Goal: Task Accomplishment & Management: Manage account settings

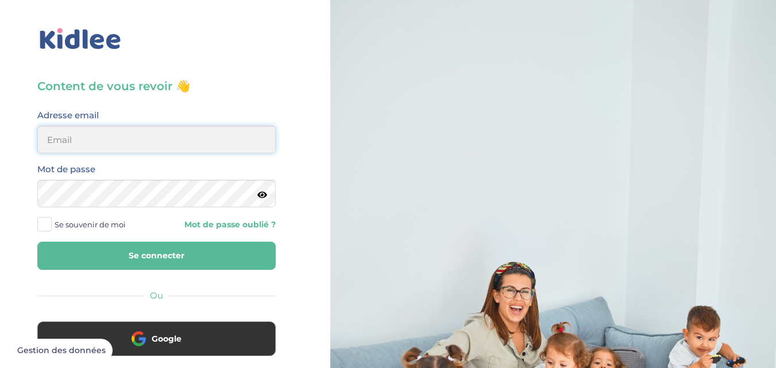
type input "rihab.khemiri39@gmail.com"
click at [95, 149] on input "rihab.khemiri39@gmail.com" at bounding box center [156, 140] width 239 height 28
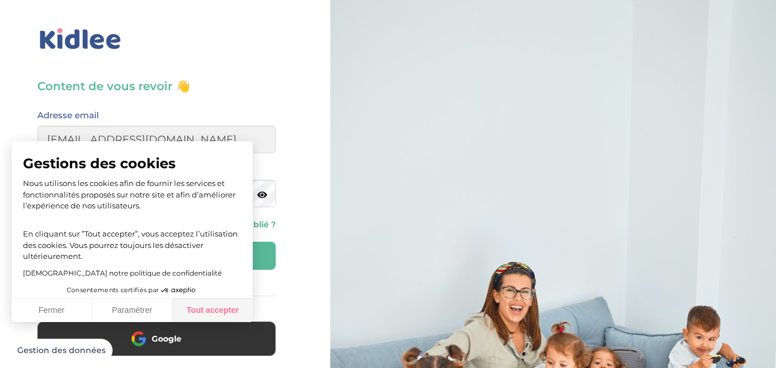
click at [227, 311] on button "Tout accepter" at bounding box center [212, 311] width 80 height 24
checkbox input "true"
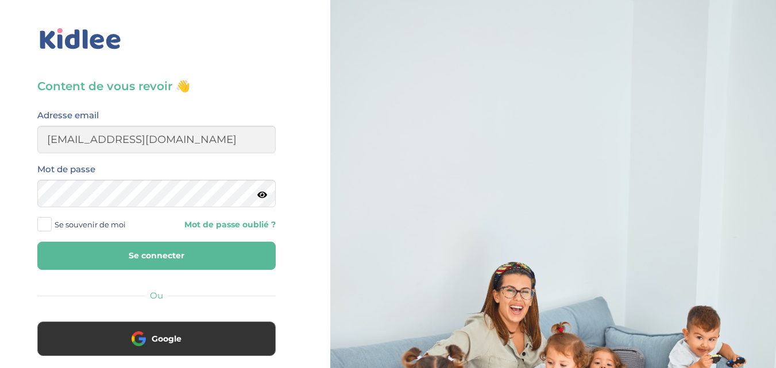
click at [47, 222] on span at bounding box center [44, 224] width 14 height 14
click at [0, 0] on input "Se souvenir de moi" at bounding box center [0, 0] width 0 height 0
click at [159, 255] on button "Se connecter" at bounding box center [156, 256] width 239 height 28
click at [156, 263] on button "Se connecter" at bounding box center [156, 256] width 239 height 28
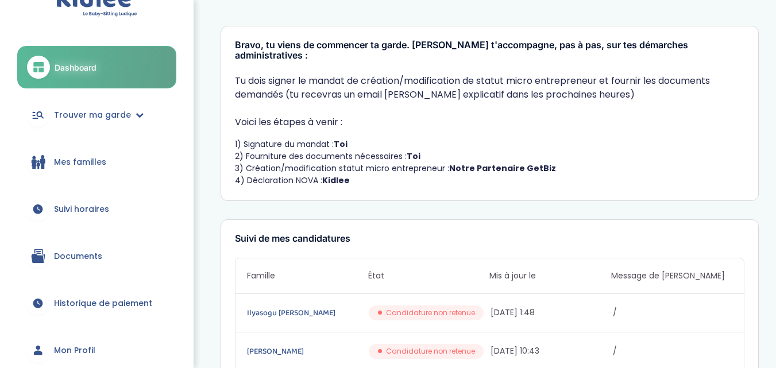
click at [84, 330] on link "Mon Profil" at bounding box center [96, 350] width 159 height 41
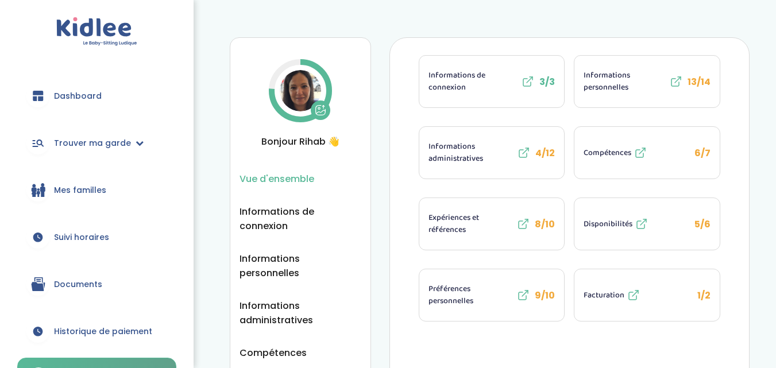
click at [610, 293] on span "Facturation" at bounding box center [604, 296] width 41 height 12
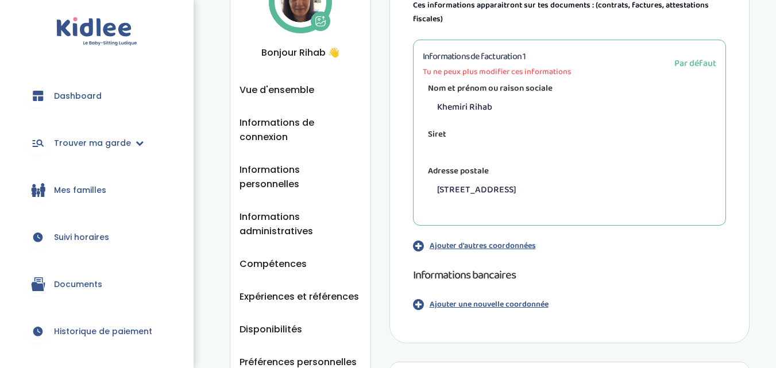
scroll to position [94, 0]
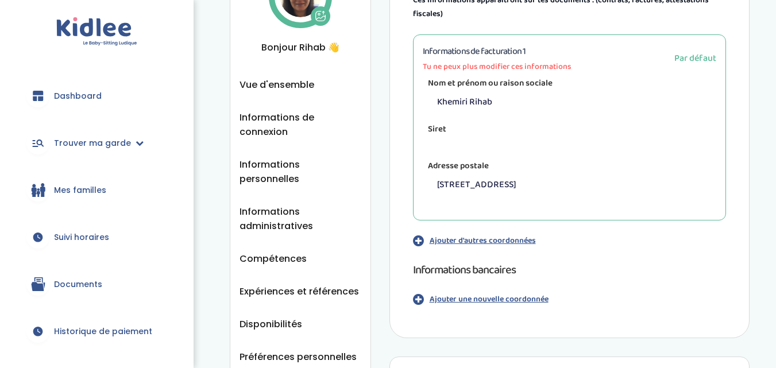
click at [518, 301] on p "Ajouter une nouvelle coordonnée" at bounding box center [489, 300] width 119 height 12
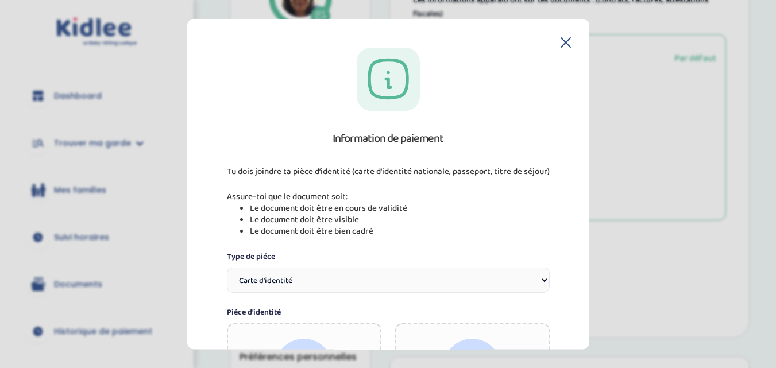
scroll to position [290, 0]
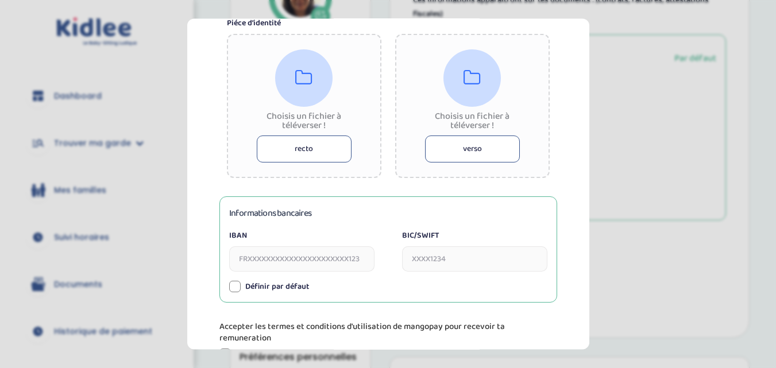
click at [266, 256] on input "IBAN" at bounding box center [301, 258] width 145 height 25
click at [426, 263] on input "BIC/SWIFT" at bounding box center [474, 258] width 145 height 25
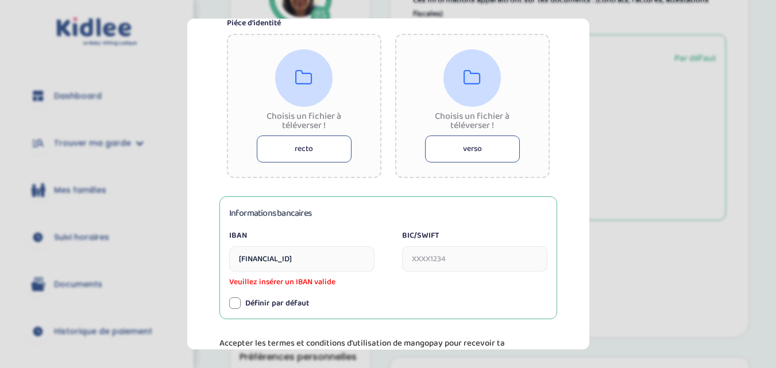
click at [245, 257] on input "[FINANCIAL_ID]" at bounding box center [301, 258] width 145 height 25
click at [434, 259] on input "BIC/SWIFT" at bounding box center [474, 258] width 145 height 25
click at [362, 265] on input "fR17630003028170005010834910" at bounding box center [301, 258] width 145 height 25
click at [421, 267] on input "BIC/SWIFT" at bounding box center [474, 258] width 145 height 25
click at [250, 259] on input "fR17630003028170005010834910" at bounding box center [301, 258] width 145 height 25
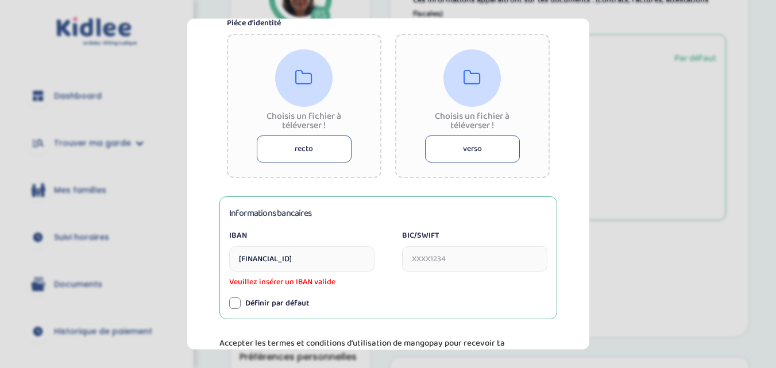
click at [420, 262] on input "BIC/SWIFT" at bounding box center [474, 258] width 145 height 25
click at [353, 260] on input "[FINANCIAL_ID]" at bounding box center [301, 258] width 145 height 25
type input "f"
type input "[FINANCIAL_ID]"
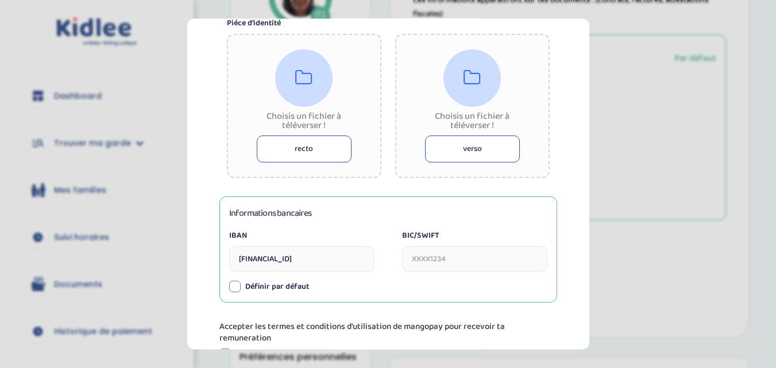
click at [456, 263] on input "BIC/SWIFT" at bounding box center [474, 258] width 145 height 25
type input "[SWIFT_CODE]"
click at [237, 290] on div at bounding box center [234, 286] width 11 height 11
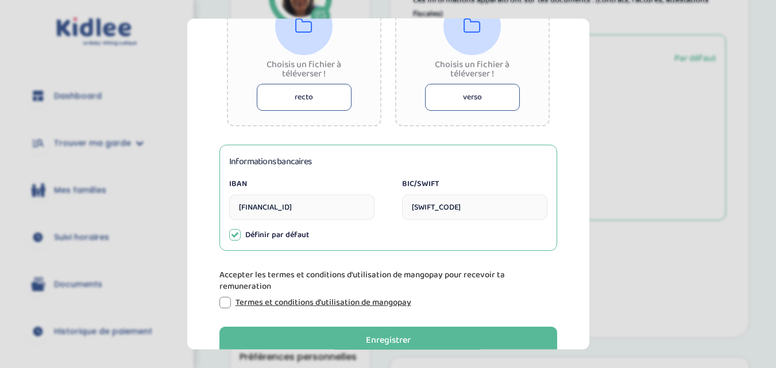
scroll to position [347, 0]
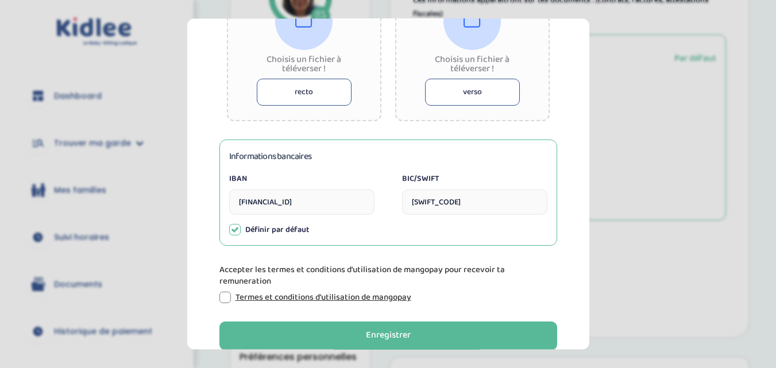
click at [223, 300] on div at bounding box center [225, 296] width 11 height 11
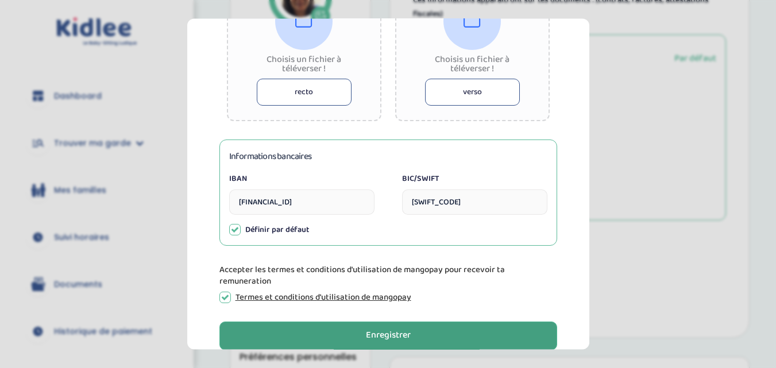
click at [322, 334] on button "Enregistrer" at bounding box center [389, 335] width 338 height 29
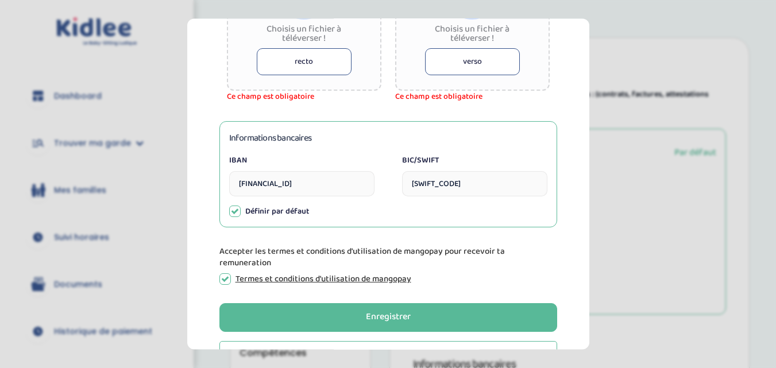
scroll to position [383, 0]
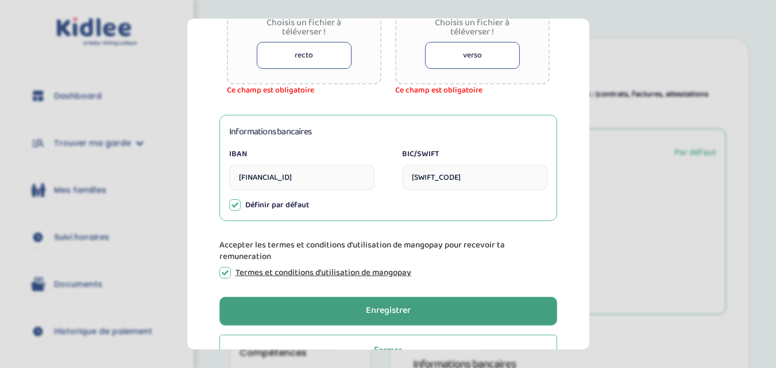
click at [417, 304] on button "Enregistrer" at bounding box center [389, 311] width 338 height 29
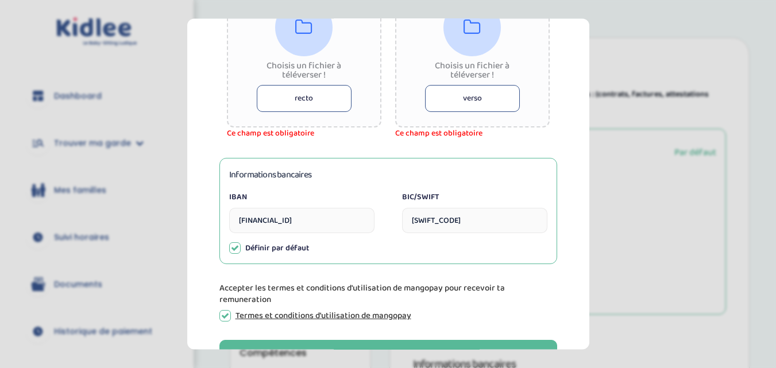
scroll to position [342, 0]
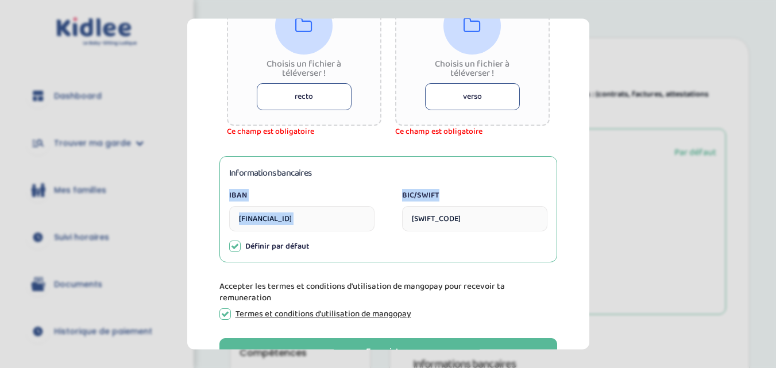
drag, startPoint x: 585, startPoint y: 207, endPoint x: 583, endPoint y: 153, distance: 53.5
click at [583, 153] on div "Information de paiement Tu dois joindre ta pièce d’identité (carte d’identité n…" at bounding box center [388, 184] width 402 height 332
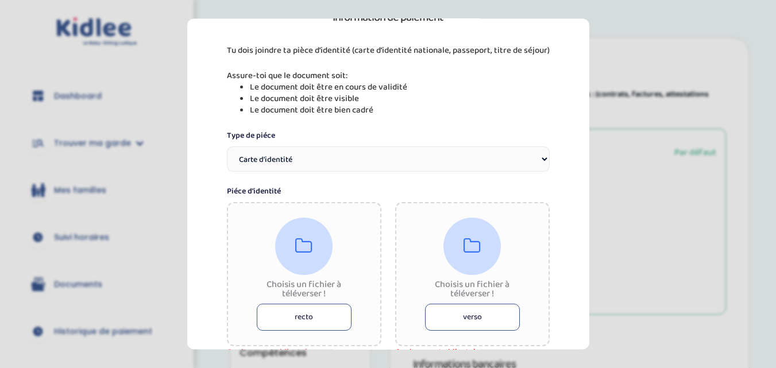
scroll to position [134, 0]
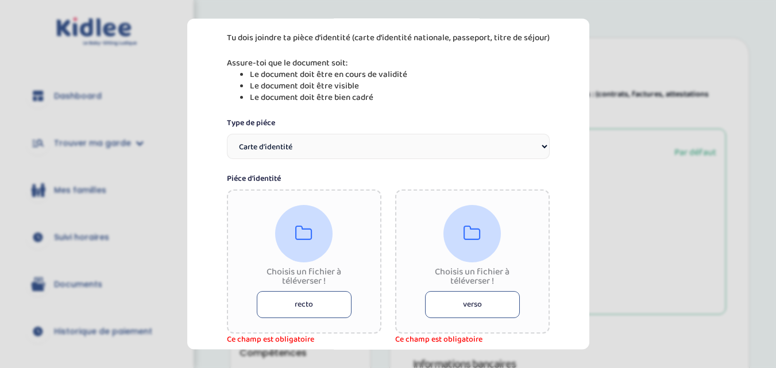
click at [301, 233] on icon at bounding box center [303, 233] width 17 height 18
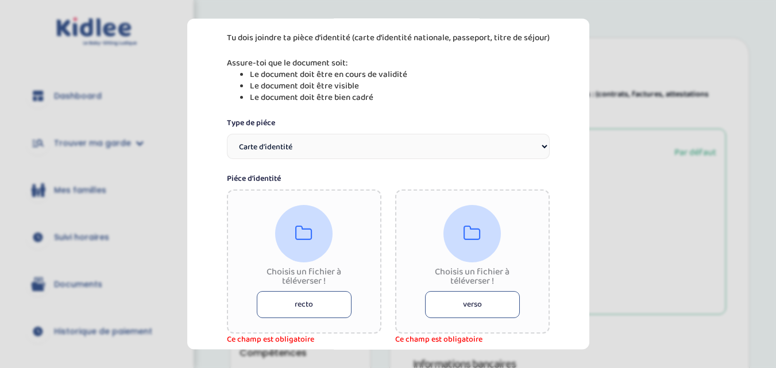
click at [301, 233] on icon at bounding box center [303, 233] width 17 height 18
drag, startPoint x: 583, startPoint y: 313, endPoint x: 587, endPoint y: 319, distance: 7.2
click at [587, 319] on div "Information de paiement Tu dois joindre ta pièce d’identité (carte d’identité n…" at bounding box center [388, 184] width 402 height 332
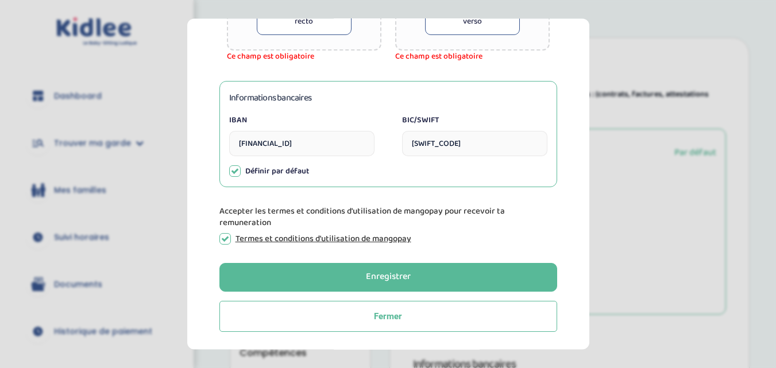
click at [234, 167] on icon at bounding box center [235, 171] width 8 height 8
click at [290, 22] on button "recto" at bounding box center [304, 20] width 95 height 27
